Goal: Use online tool/utility: Utilize a website feature to perform a specific function

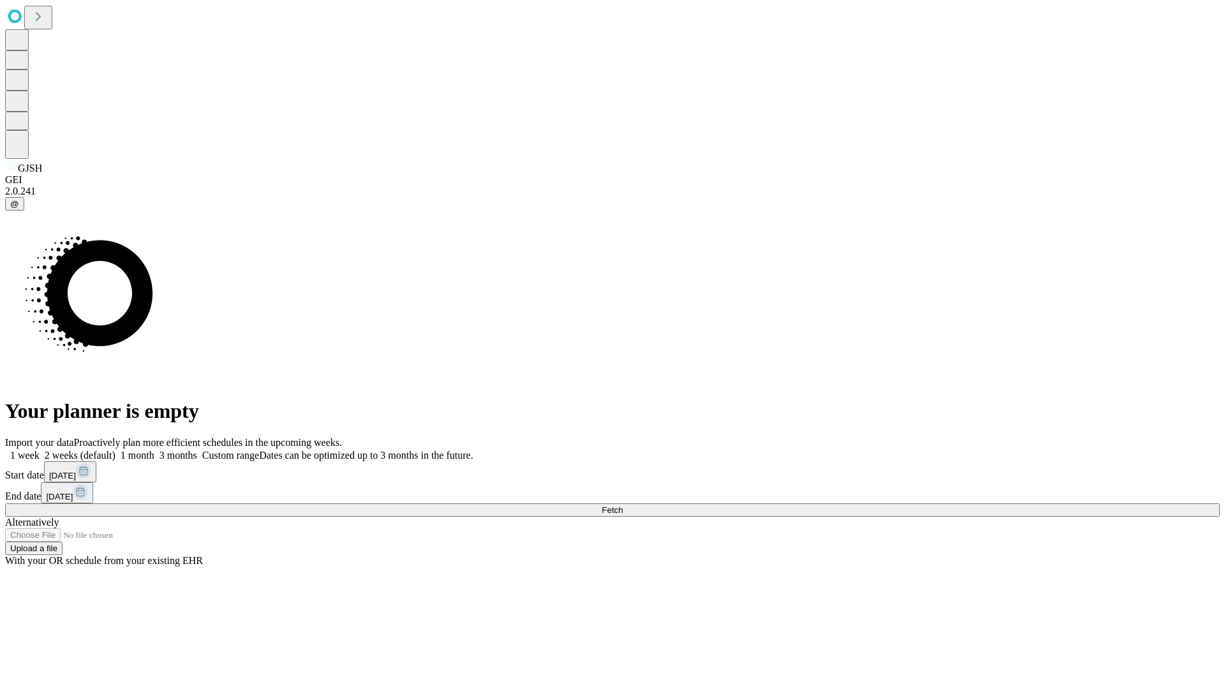
click at [623, 505] on span "Fetch" at bounding box center [612, 510] width 21 height 10
